Goal: Information Seeking & Learning: Understand process/instructions

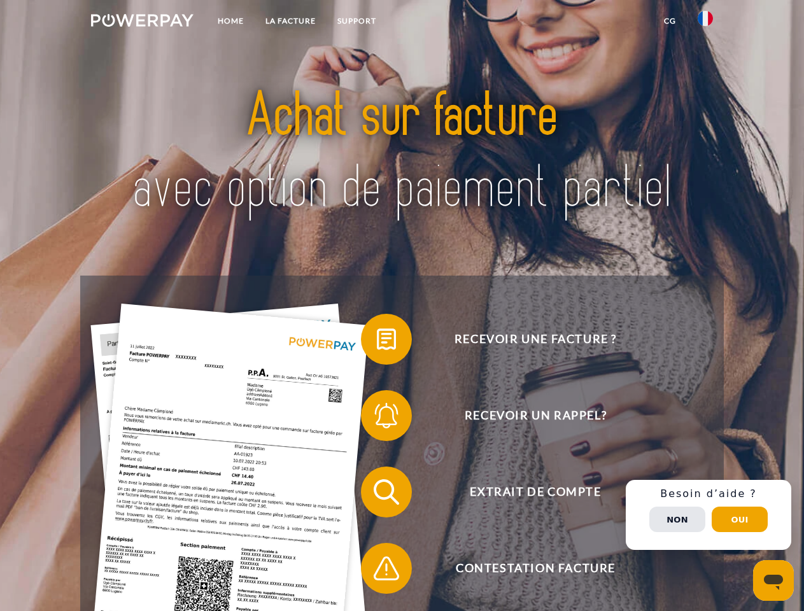
click at [142, 22] on img at bounding box center [142, 20] width 102 height 13
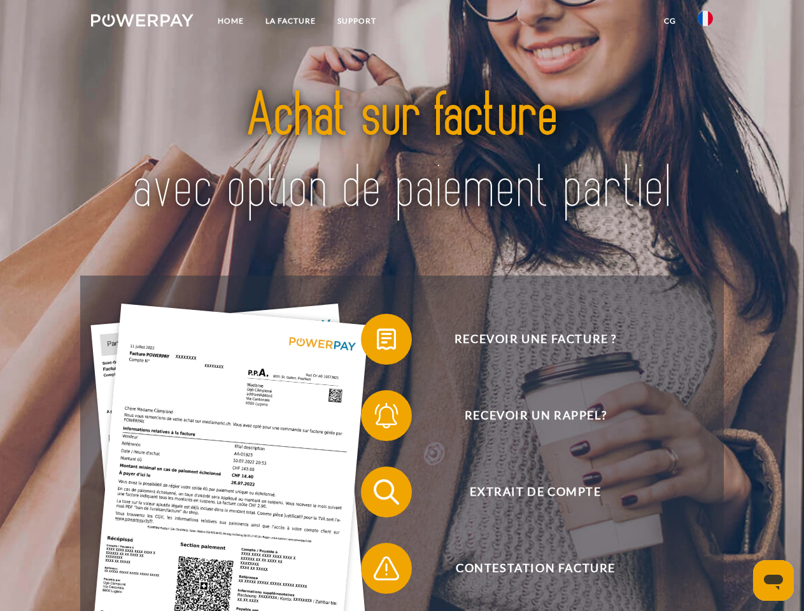
click at [705, 22] on img at bounding box center [704, 18] width 15 height 15
click at [669, 21] on link "CG" at bounding box center [670, 21] width 34 height 23
click at [377, 342] on span at bounding box center [367, 339] width 64 height 64
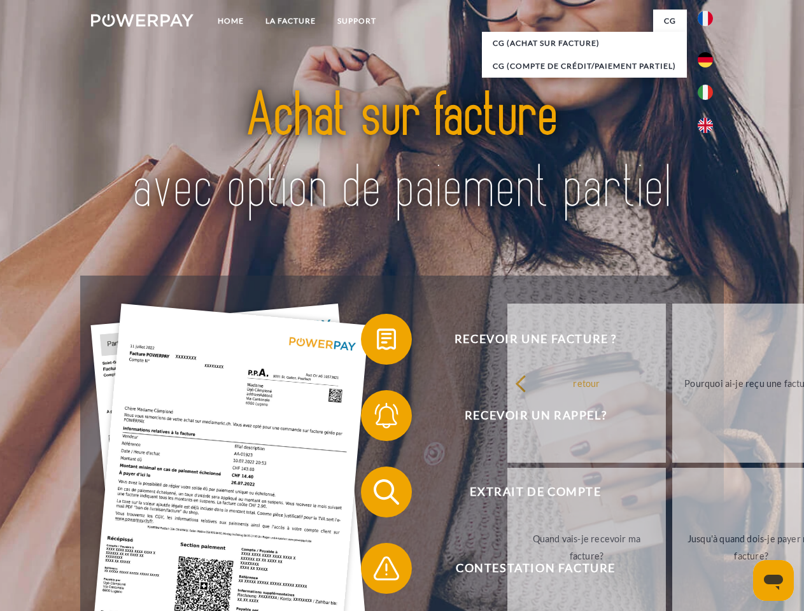
click at [377, 418] on div "Recevoir une facture ? Recevoir un rappel? Extrait de compte retour" at bounding box center [401, 530] width 643 height 509
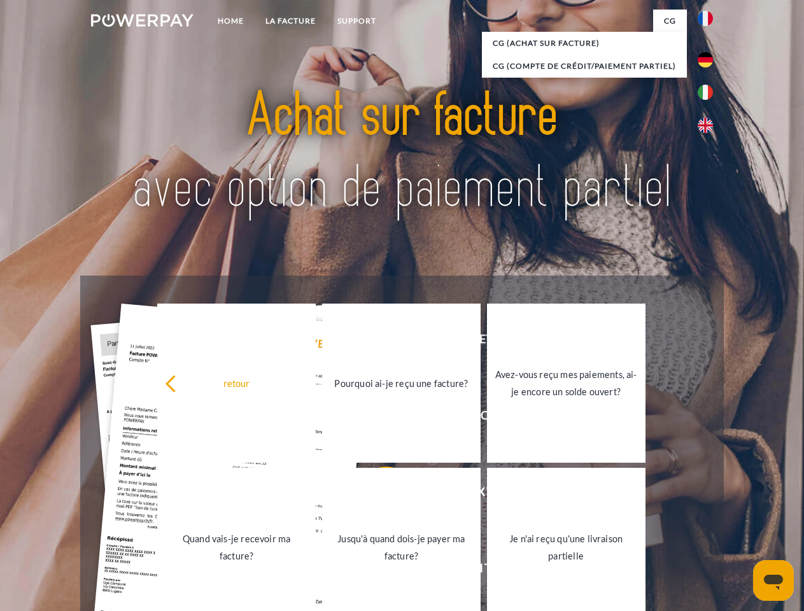
click at [377, 494] on link "Jusqu'à quand dois-je payer ma facture?" at bounding box center [401, 547] width 158 height 159
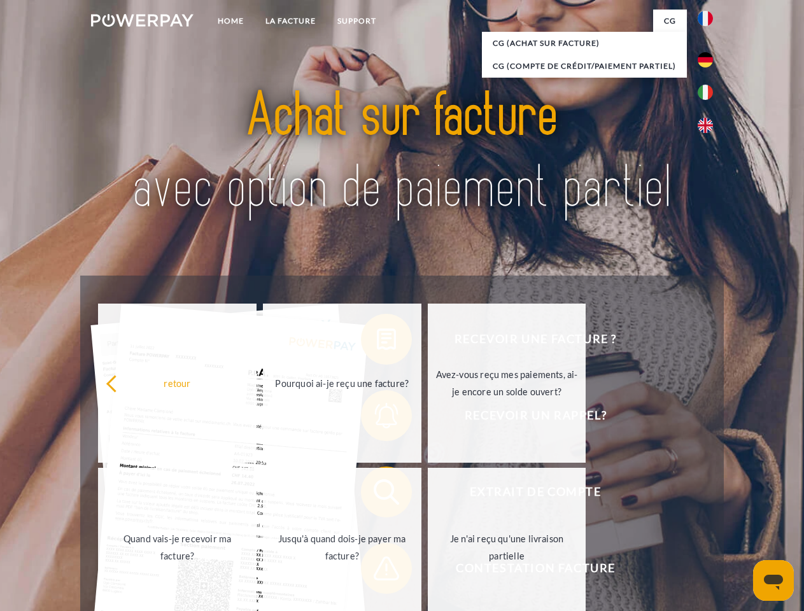
click at [377, 571] on span at bounding box center [367, 568] width 64 height 64
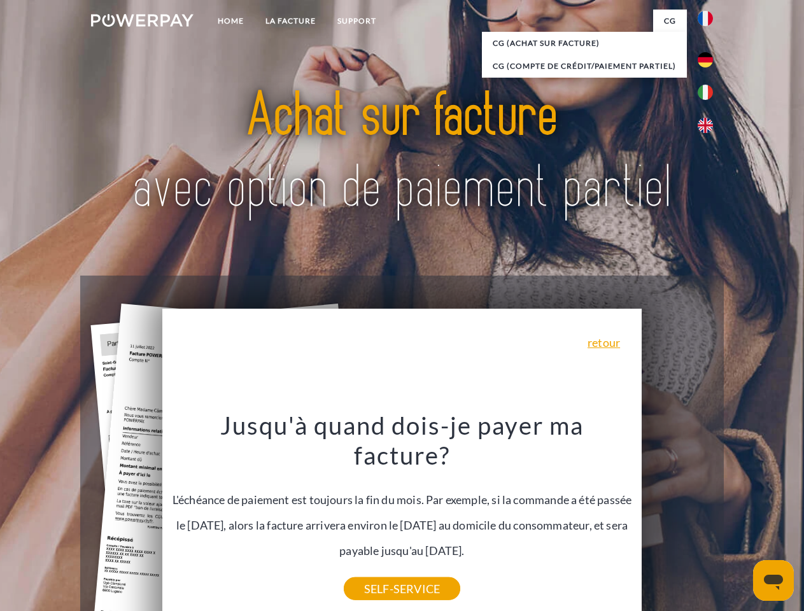
click at [708, 515] on div "Recevoir une facture ? Recevoir un rappel? Extrait de compte retour" at bounding box center [401, 530] width 643 height 509
click at [677, 517] on span "Extrait de compte" at bounding box center [535, 491] width 312 height 51
click at [739, 519] on header "Home LA FACTURE Support" at bounding box center [402, 439] width 804 height 879
